Goal: Obtain resource: Obtain resource

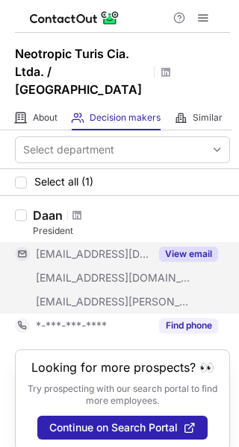
click at [179, 251] on button "View email" at bounding box center [188, 254] width 59 height 15
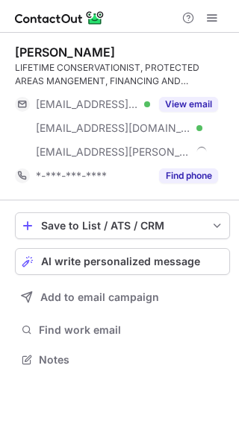
scroll to position [350, 239]
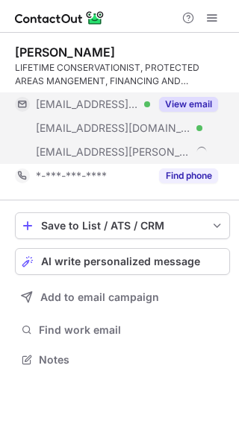
click at [189, 101] on button "View email" at bounding box center [188, 104] width 59 height 15
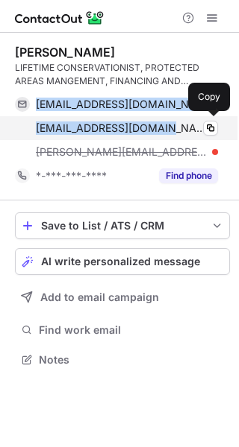
drag, startPoint x: 33, startPoint y: 100, endPoint x: 163, endPoint y: 139, distance: 136.4
click at [163, 139] on div "daanv@birdlist.org Verified Copy info@cuyabenolodge.com Verified Copy daan@wice…" at bounding box center [116, 128] width 203 height 72
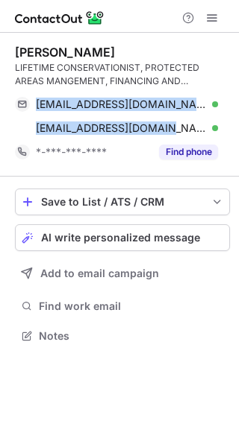
scroll to position [326, 239]
copy div "daanv@birdlist.org Verified Copy info@cuyabenolodge.com"
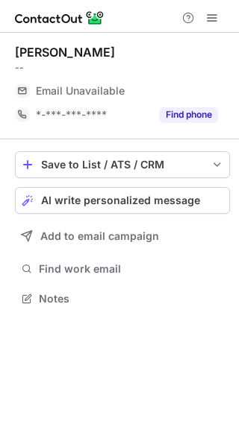
scroll to position [289, 239]
